Goal: Use online tool/utility: Use online tool/utility

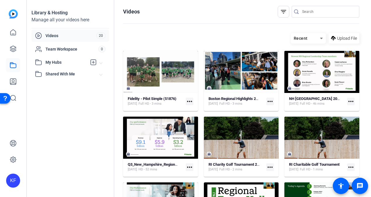
click at [189, 103] on mat-icon "more_horiz" at bounding box center [190, 101] width 8 height 8
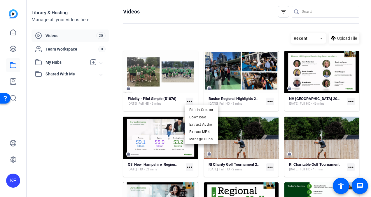
click at [270, 100] on div at bounding box center [185, 98] width 371 height 197
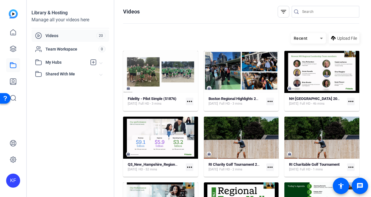
click at [269, 100] on mat-icon "more_horiz" at bounding box center [270, 101] width 8 height 8
click at [13, 82] on div at bounding box center [185, 98] width 371 height 197
click at [13, 64] on icon at bounding box center [13, 65] width 7 height 7
click at [346, 40] on span "Upload File" at bounding box center [347, 38] width 20 height 6
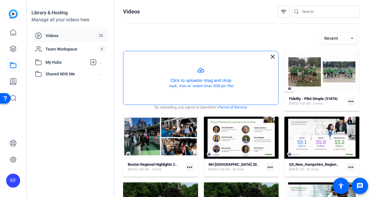
click at [204, 69] on button "button" at bounding box center [200, 77] width 155 height 53
click at [197, 72] on button "button" at bounding box center [200, 77] width 155 height 53
click at [200, 80] on button "button" at bounding box center [200, 77] width 155 height 53
click at [198, 74] on button "button" at bounding box center [200, 77] width 155 height 53
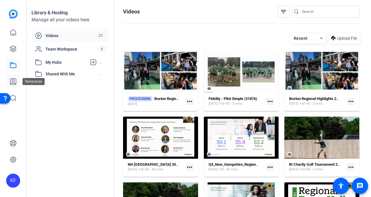
click at [16, 81] on icon at bounding box center [13, 81] width 6 height 6
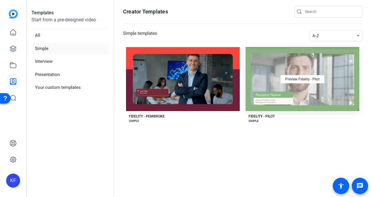
click at [271, 75] on div "Preview Fidelity - Pilot" at bounding box center [303, 79] width 114 height 64
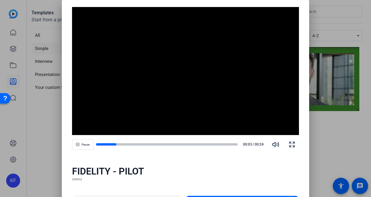
click at [243, 182] on div "FIDELITY - PILOT SIMPLE" at bounding box center [186, 173] width 248 height 30
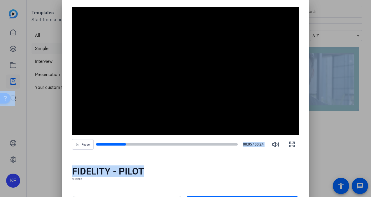
drag, startPoint x: 241, startPoint y: 170, endPoint x: 243, endPoint y: 203, distance: 32.1
click at [243, 196] on html "Accessibility Screen-Reader Guide, Feedback, and Issue Reporting | New window K…" at bounding box center [185, 98] width 371 height 197
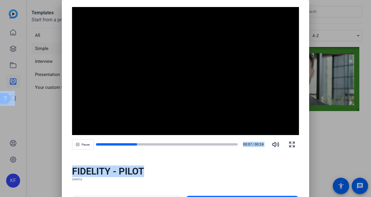
drag, startPoint x: 243, startPoint y: 203, endPoint x: 225, endPoint y: 194, distance: 20.1
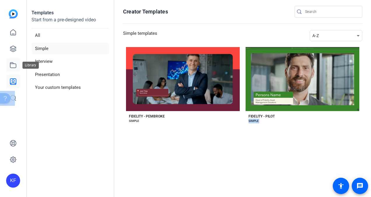
click at [13, 64] on icon at bounding box center [13, 64] width 6 height 5
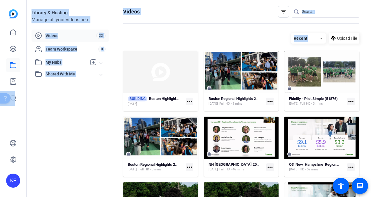
click at [190, 102] on mat-icon "more_horiz" at bounding box center [190, 101] width 8 height 8
click at [13, 65] on div at bounding box center [185, 98] width 371 height 197
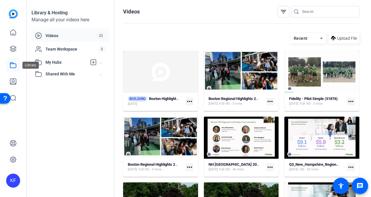
click at [14, 65] on icon at bounding box center [13, 65] width 7 height 7
click at [188, 101] on mat-icon "more_horiz" at bounding box center [190, 101] width 8 height 8
click at [196, 108] on span "Edit in Creator" at bounding box center [201, 109] width 24 height 7
